Goal: Task Accomplishment & Management: Manage account settings

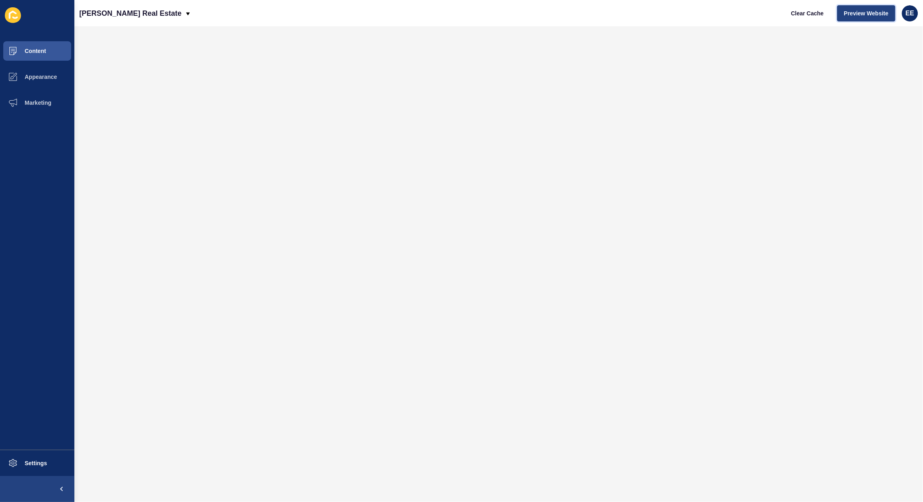
click at [856, 15] on span "Preview Website" at bounding box center [866, 13] width 44 height 8
click at [27, 459] on button "Settings" at bounding box center [37, 463] width 74 height 26
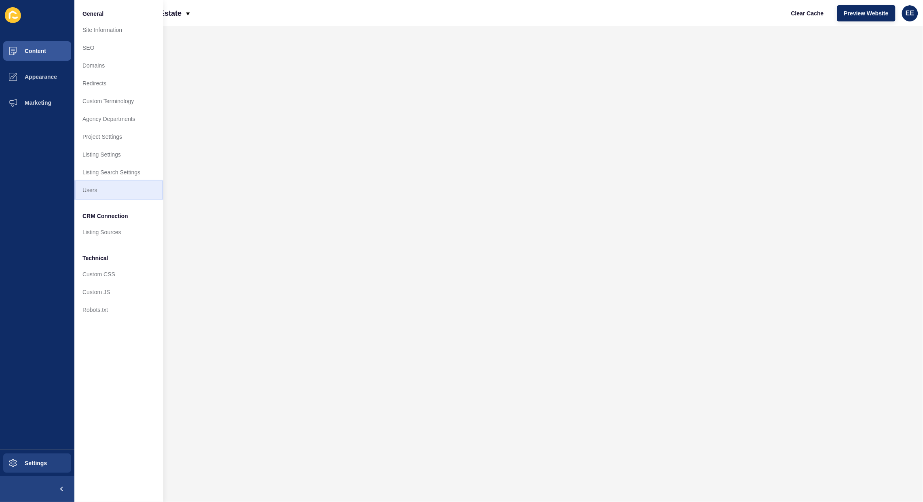
click at [89, 188] on link "Users" at bounding box center [118, 190] width 89 height 18
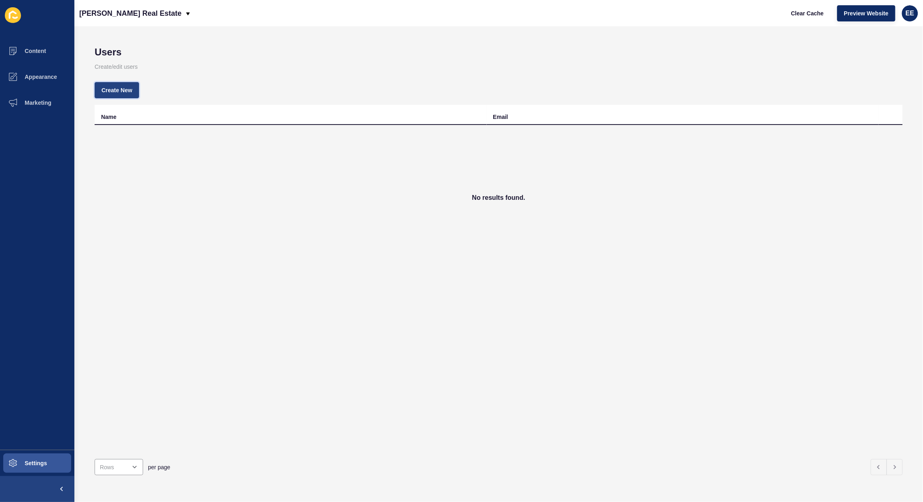
click at [108, 87] on span "Create New" at bounding box center [116, 90] width 31 height 8
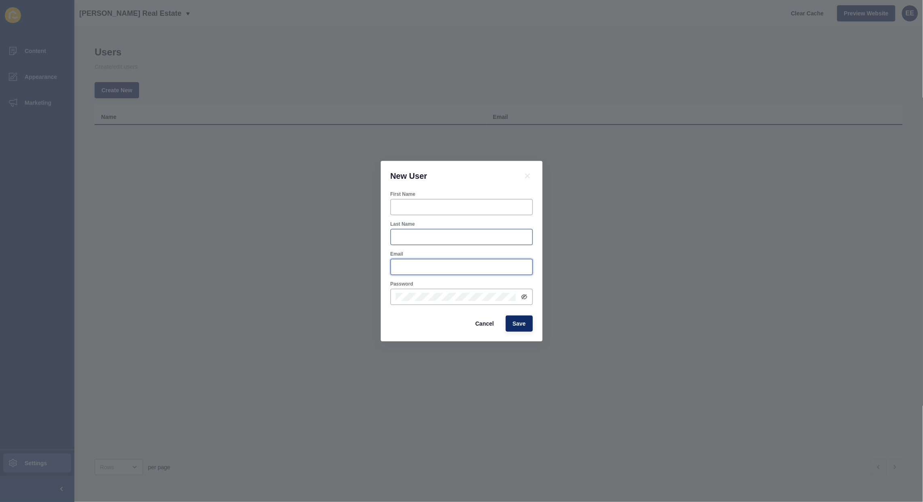
type input "[PERSON_NAME][EMAIL_ADDRESS][PERSON_NAME][DOMAIN_NAME]"
click at [420, 211] on div at bounding box center [462, 207] width 142 height 16
type input "[PERSON_NAME]"
click at [421, 243] on div at bounding box center [462, 237] width 142 height 16
type input "[PERSON_NAME]"
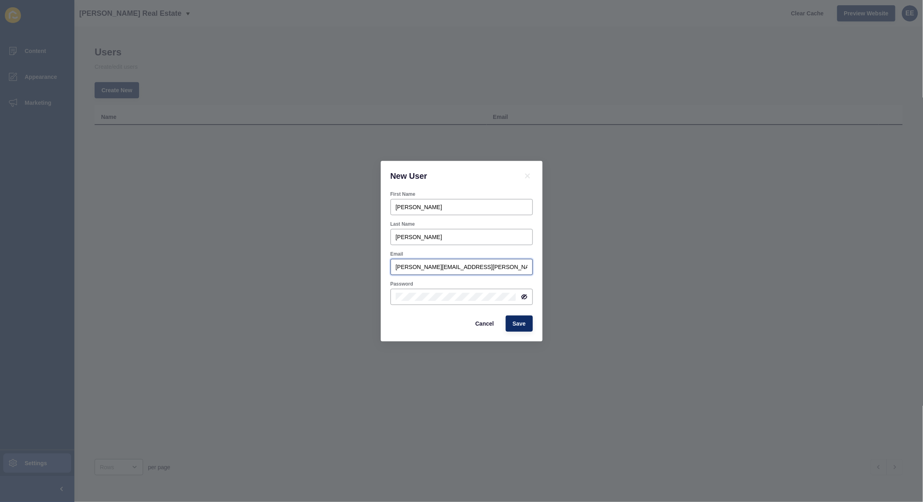
click at [500, 267] on input "[PERSON_NAME][EMAIL_ADDRESS][PERSON_NAME][DOMAIN_NAME]" at bounding box center [462, 267] width 132 height 8
drag, startPoint x: 501, startPoint y: 267, endPoint x: 360, endPoint y: 267, distance: 140.3
click at [360, 267] on div "New User First Name [PERSON_NAME] Last Name [PERSON_NAME] Email [PERSON_NAME][E…" at bounding box center [461, 251] width 923 height 502
paste input "[PERSON_NAME][EMAIL_ADDRESS][DOMAIN_NAME]"
type input "[PERSON_NAME][EMAIL_ADDRESS][DOMAIN_NAME]"
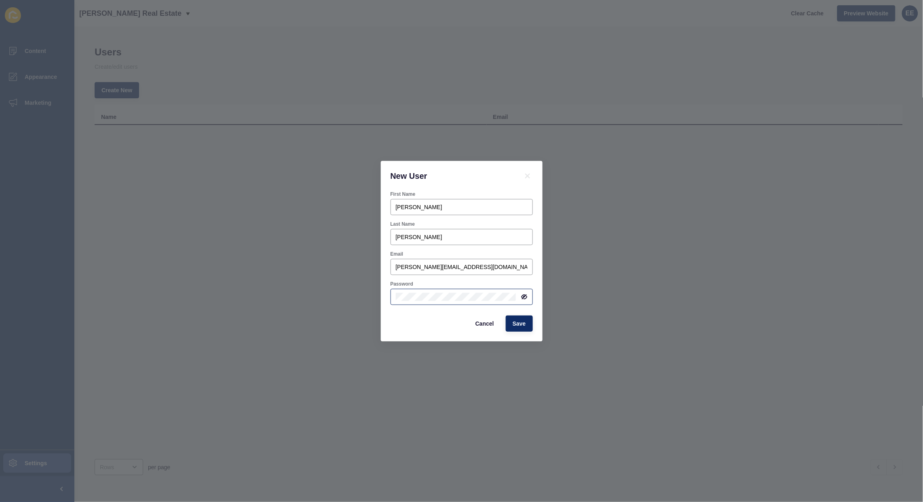
click at [521, 298] on icon at bounding box center [524, 297] width 6 height 6
click at [386, 316] on div "First Name [PERSON_NAME] Last Name [PERSON_NAME] Email [PERSON_NAME][EMAIL_ADDR…" at bounding box center [462, 266] width 162 height 150
click at [525, 319] on span "Save" at bounding box center [519, 323] width 13 height 8
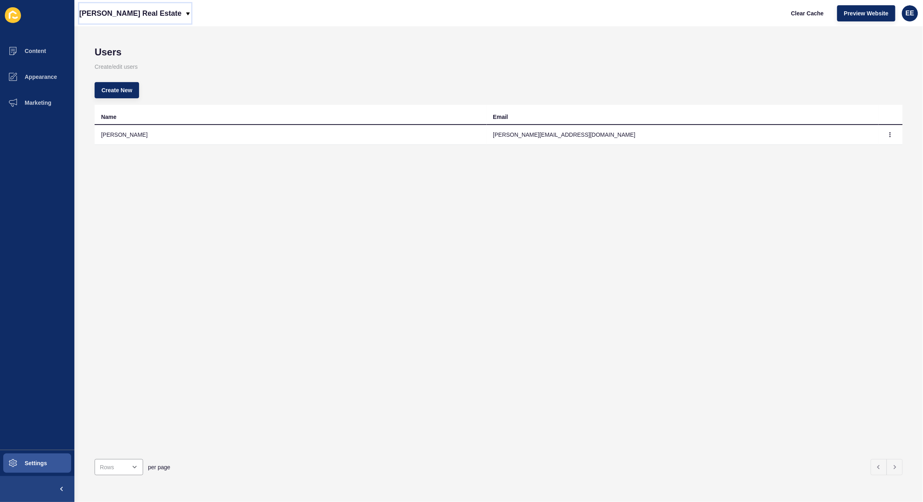
click at [185, 11] on icon at bounding box center [188, 14] width 6 height 6
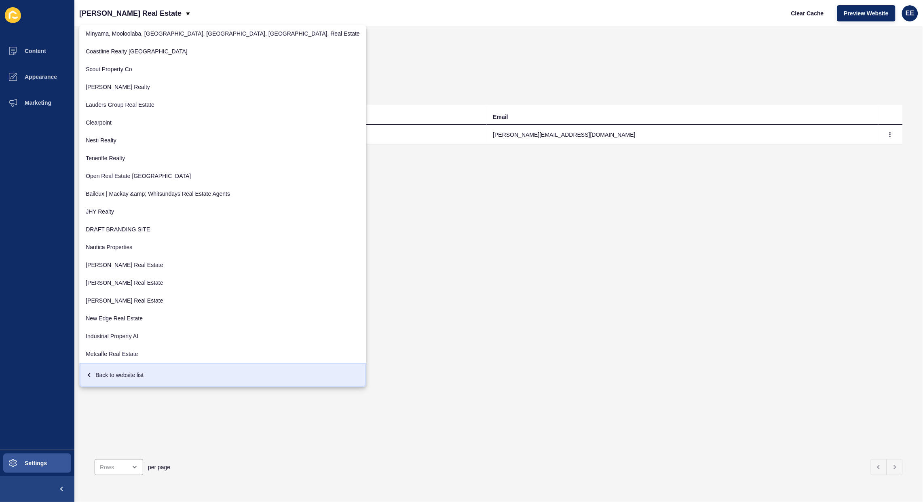
click at [118, 369] on div "Back to website list" at bounding box center [223, 375] width 274 height 15
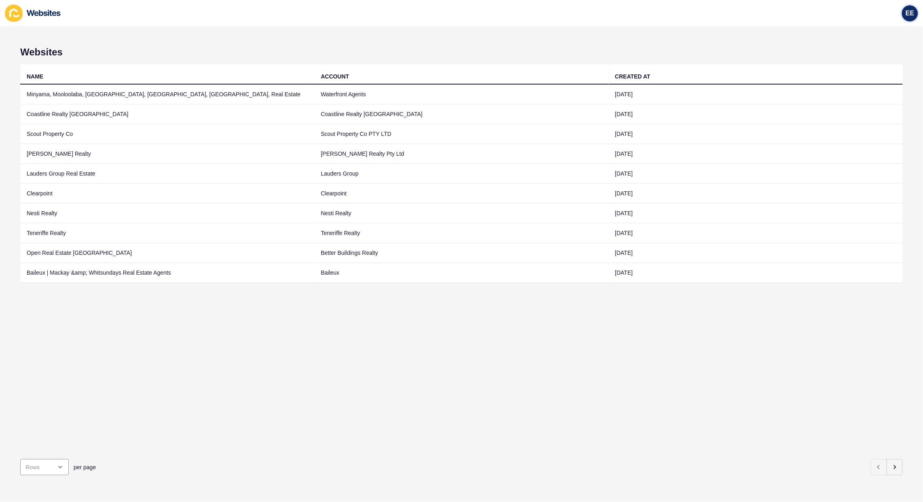
click at [912, 11] on span "EE" at bounding box center [910, 13] width 8 height 8
drag, startPoint x: 883, startPoint y: 67, endPoint x: 869, endPoint y: 57, distance: 17.4
click at [884, 67] on link "Logout" at bounding box center [890, 67] width 59 height 18
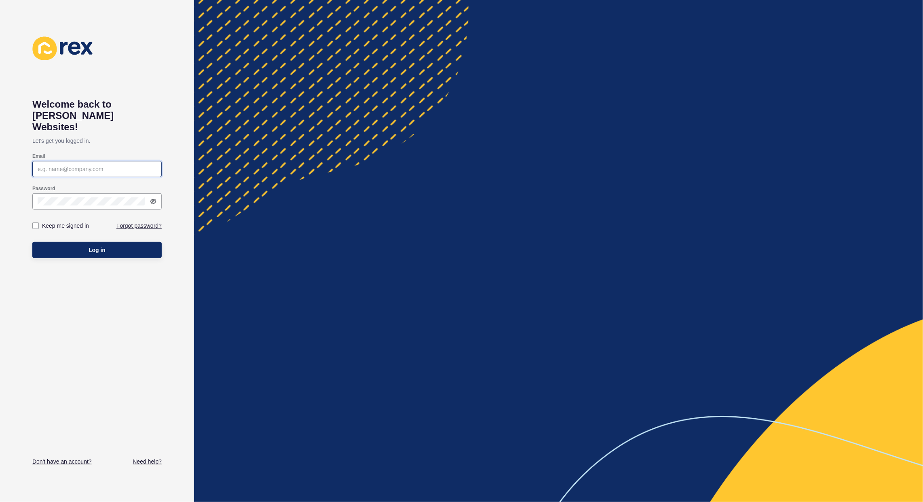
type input "[PERSON_NAME][EMAIL_ADDRESS][PERSON_NAME][DOMAIN_NAME]"
click at [138, 165] on input "[PERSON_NAME][EMAIL_ADDRESS][PERSON_NAME][DOMAIN_NAME]" at bounding box center [97, 169] width 119 height 8
drag, startPoint x: 138, startPoint y: 156, endPoint x: 0, endPoint y: 158, distance: 138.3
click at [0, 158] on div "Welcome back to [PERSON_NAME] Websites! Let's get you logged in. Email [PERSON_…" at bounding box center [97, 251] width 194 height 502
paste input "[PERSON_NAME][EMAIL_ADDRESS][DOMAIN_NAME]"
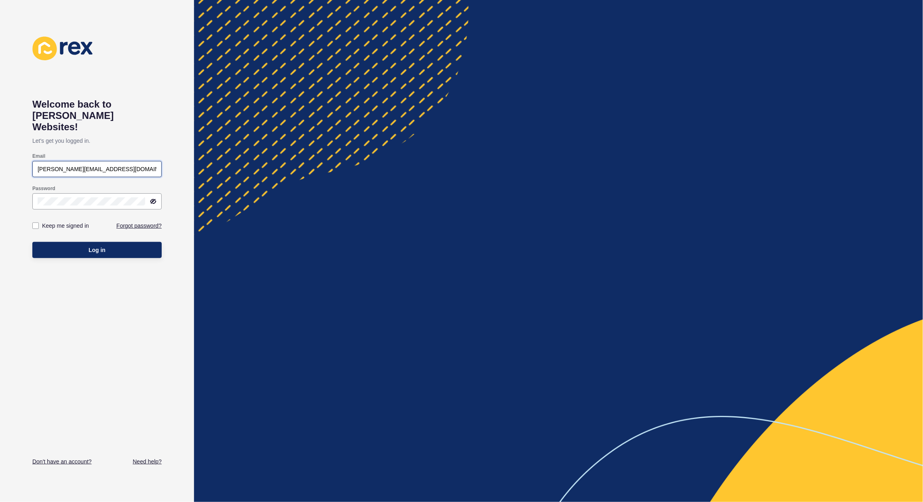
type input "[PERSON_NAME][EMAIL_ADDRESS][DOMAIN_NAME]"
click at [0, 193] on div "Welcome back to [PERSON_NAME] Websites! Let's get you logged in. Email [PERSON_…" at bounding box center [97, 251] width 194 height 502
click at [92, 351] on div "Welcome back to [PERSON_NAME] Websites! Let's get you logged in. Email [PERSON_…" at bounding box center [96, 250] width 129 height 429
click at [103, 246] on span "Log in" at bounding box center [97, 250] width 17 height 8
